Goal: Task Accomplishment & Management: Manage account settings

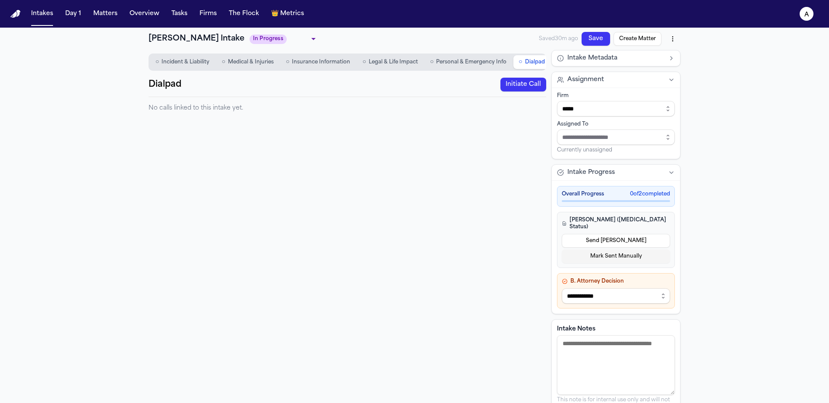
click at [530, 88] on button "Initiate Call" at bounding box center [523, 85] width 46 height 14
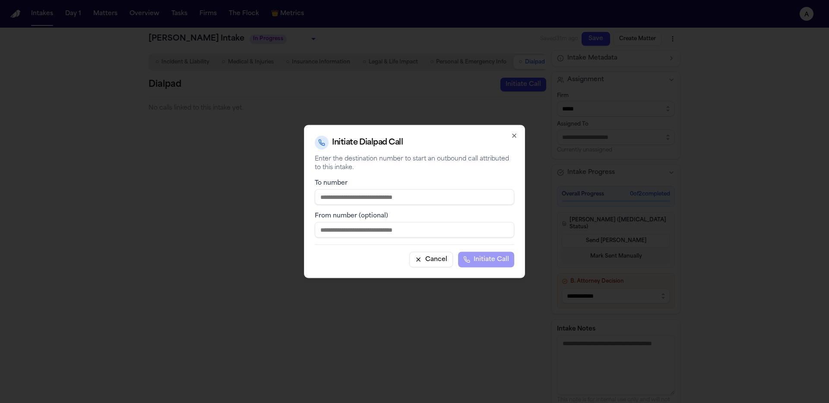
click at [514, 138] on icon "button" at bounding box center [514, 135] width 7 height 7
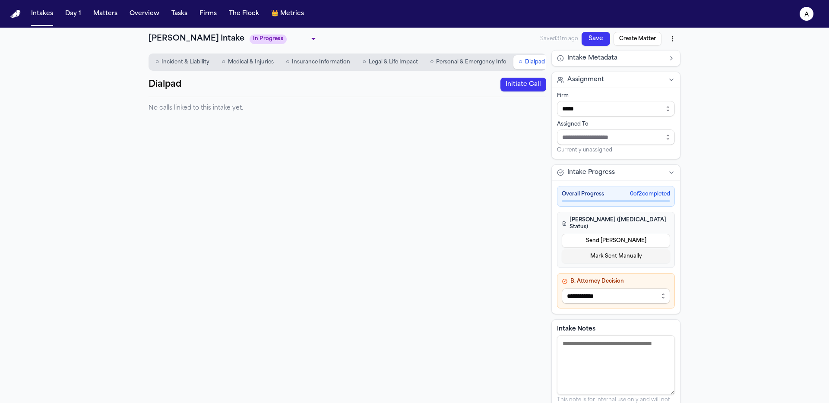
click at [16, 19] on nav "Intakes Day 1 Matters Overview Tasks Firms The Flock 👑 Metrics a" at bounding box center [414, 14] width 829 height 28
click at [16, 16] on img "Home" at bounding box center [15, 14] width 10 height 8
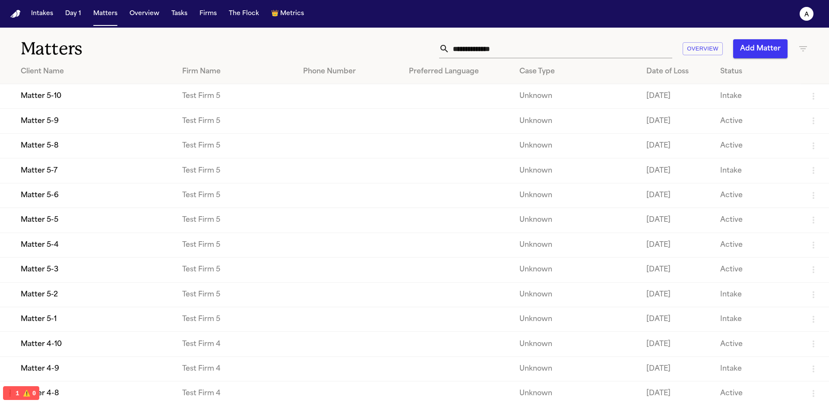
click at [21, 394] on button "❗️ 1 ⚠️ 0" at bounding box center [21, 392] width 36 height 13
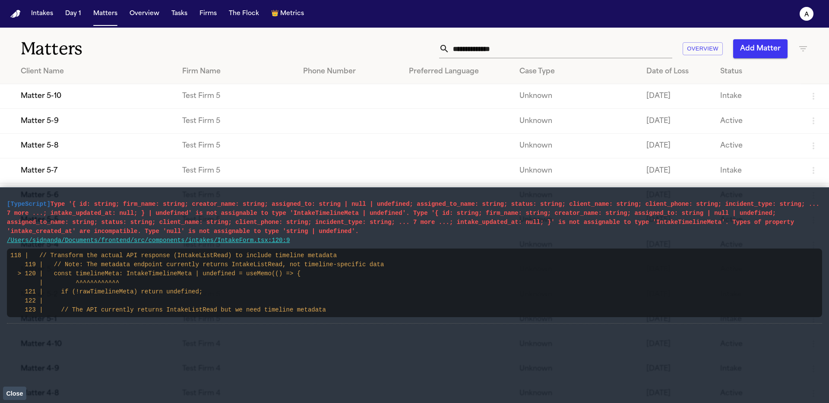
drag, startPoint x: 372, startPoint y: 248, endPoint x: 0, endPoint y: 203, distance: 375.2
click at [0, 203] on main "[TypeScript] Type '{ id: string; firm_name: string; creator_name: string; assig…" at bounding box center [414, 295] width 829 height 216
drag, startPoint x: 320, startPoint y: 308, endPoint x: 340, endPoint y: 311, distance: 20.6
click at [320, 308] on code "118 | // Transform the actual API response (IntakeListRead) to include timeline…" at bounding box center [196, 282] width 373 height 61
drag, startPoint x: 361, startPoint y: 317, endPoint x: 1, endPoint y: 202, distance: 377.8
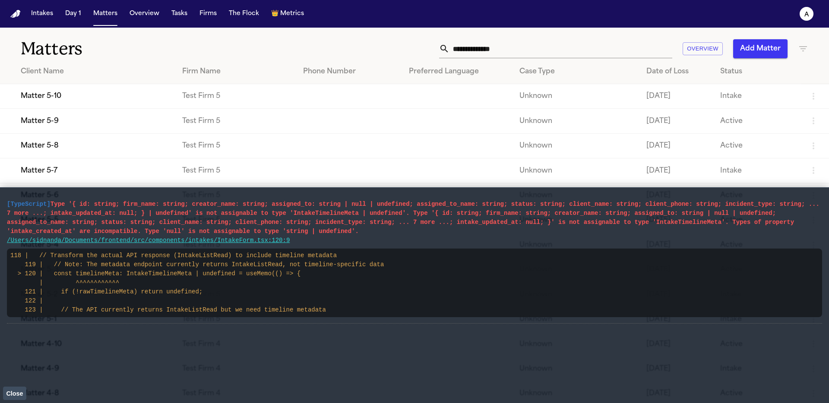
click at [1, 202] on main "[TypeScript] Type '{ id: string; firm_name: string; creator_name: string; assig…" at bounding box center [414, 295] width 829 height 216
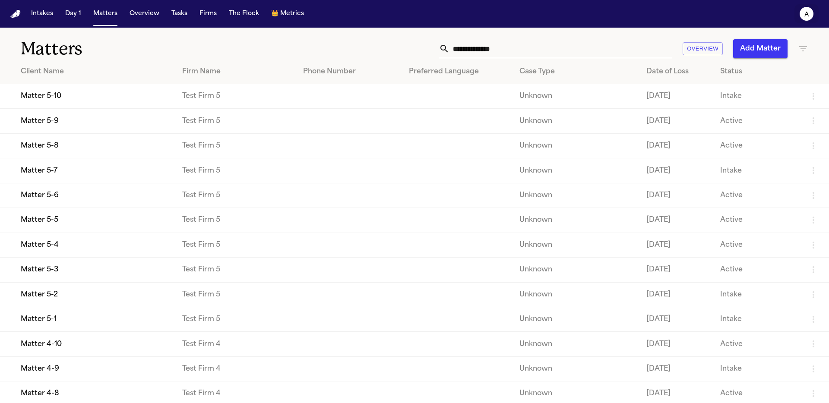
click at [804, 17] on icon "a" at bounding box center [806, 14] width 14 height 14
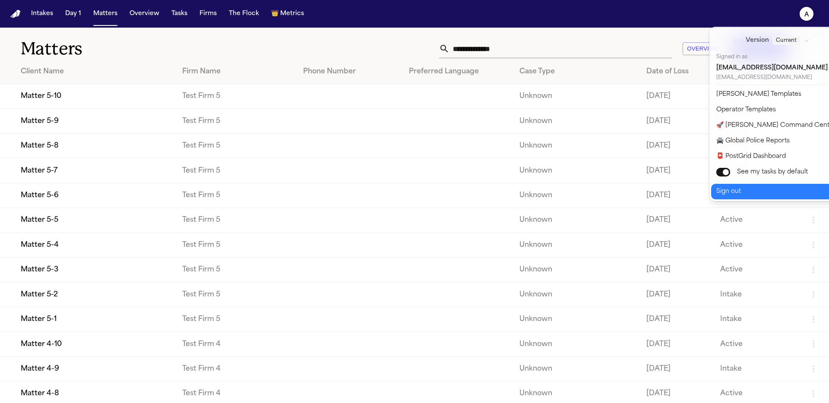
click at [796, 187] on button "Sign out" at bounding box center [783, 192] width 144 height 16
